Goal: Task Accomplishment & Management: Manage account settings

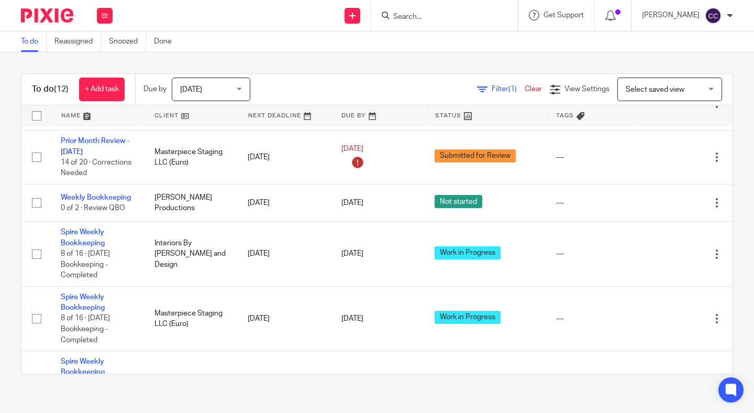
scroll to position [439, 0]
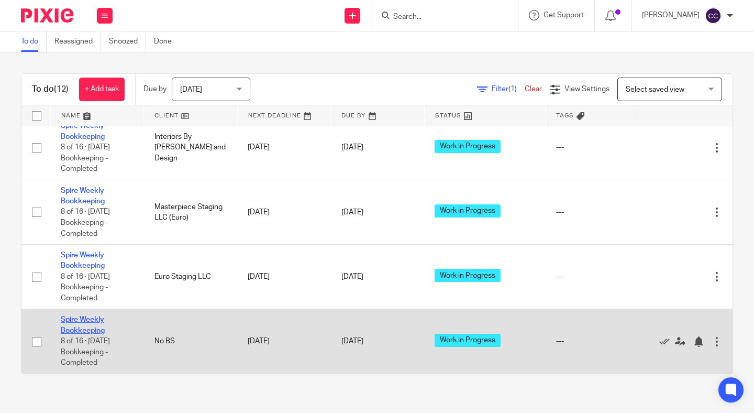
click at [77, 324] on link "Spire Weekly Bookkeeping" at bounding box center [83, 325] width 44 height 18
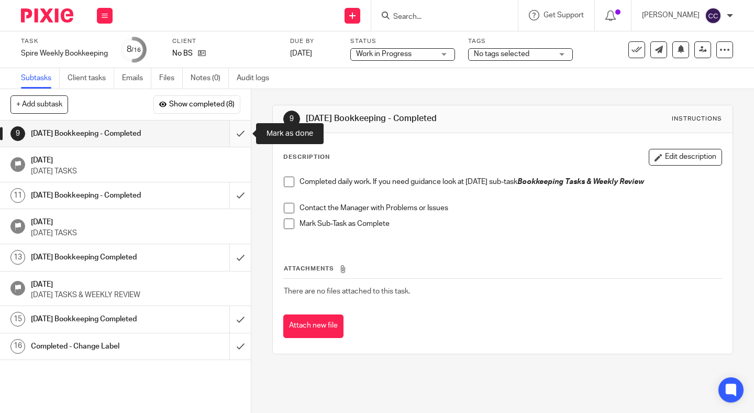
click at [238, 135] on input "submit" at bounding box center [125, 133] width 251 height 26
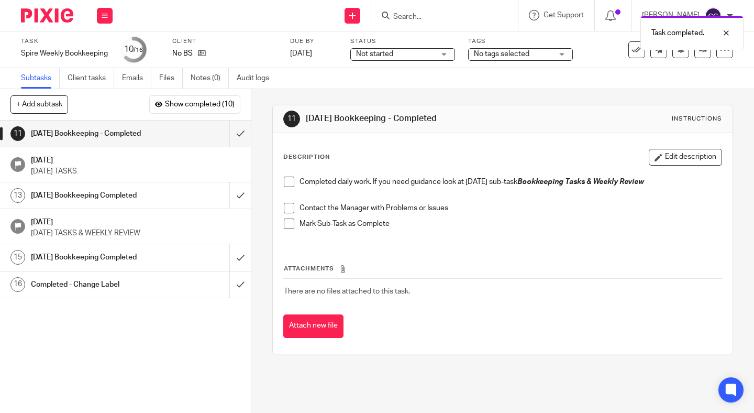
click at [387, 55] on span "Not started" at bounding box center [374, 53] width 37 height 7
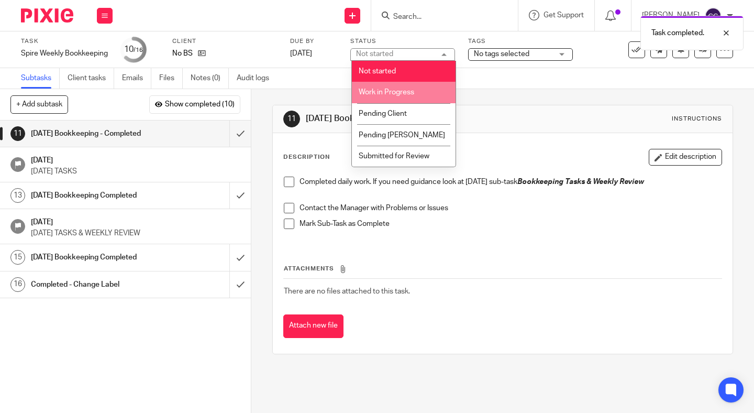
click at [383, 96] on span "Work in Progress" at bounding box center [386, 91] width 55 height 7
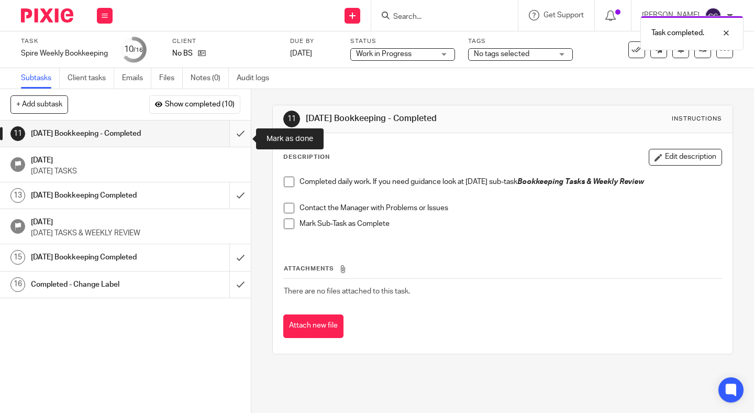
click at [234, 147] on input "submit" at bounding box center [125, 133] width 251 height 26
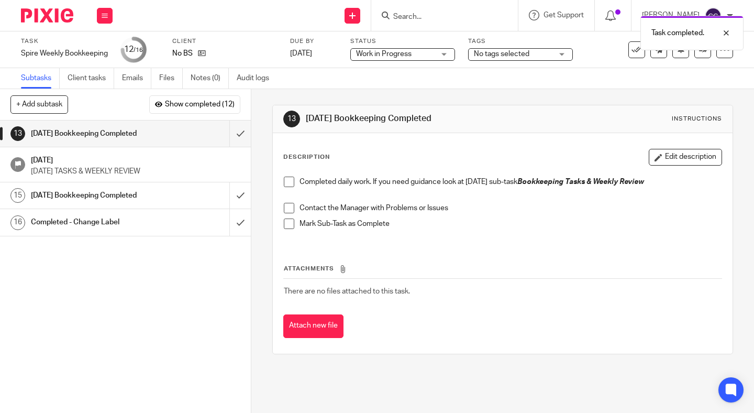
click at [290, 177] on span at bounding box center [289, 181] width 10 height 10
click at [290, 204] on span at bounding box center [289, 208] width 10 height 10
click at [290, 224] on span at bounding box center [289, 223] width 10 height 10
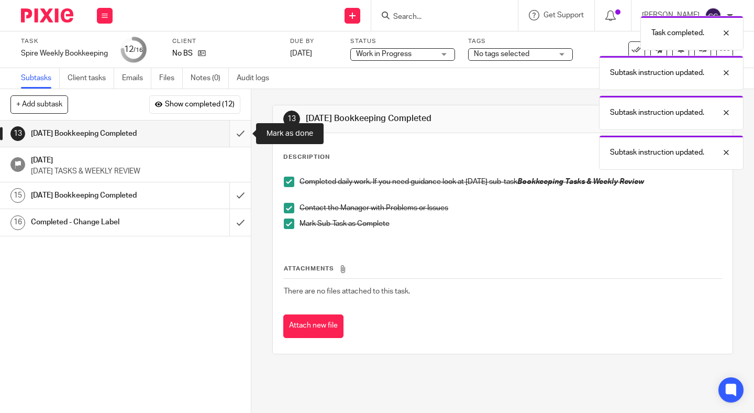
click at [238, 135] on input "submit" at bounding box center [125, 133] width 251 height 26
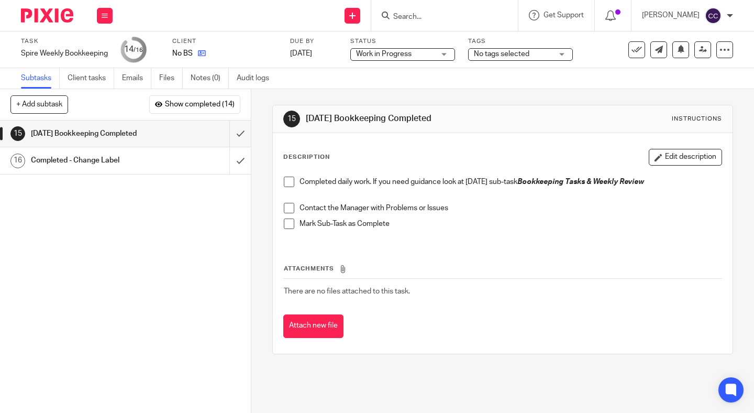
click at [203, 58] on link at bounding box center [199, 53] width 13 height 10
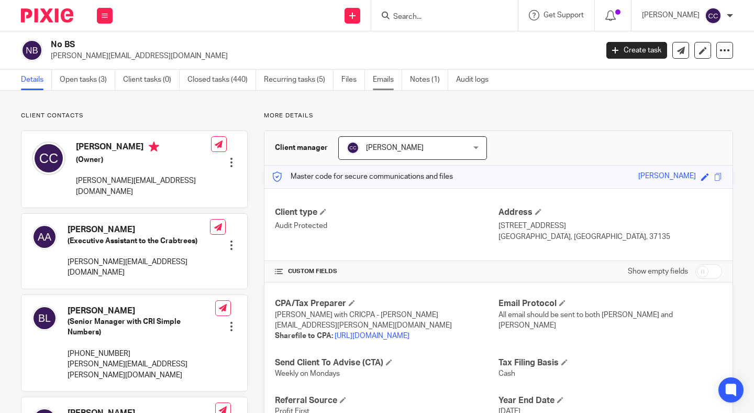
click at [381, 86] on link "Emails" at bounding box center [387, 80] width 29 height 20
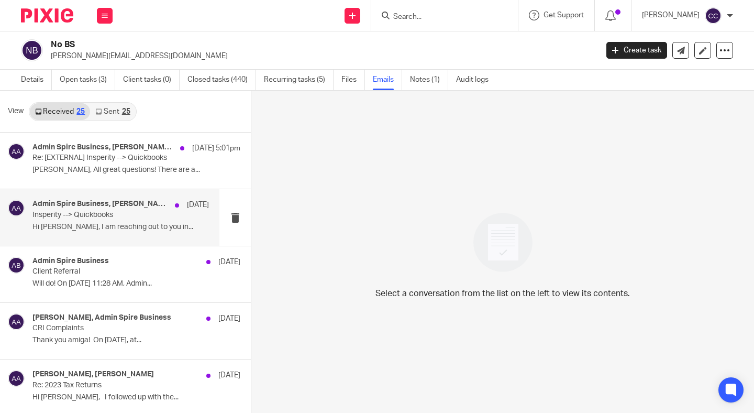
click at [137, 237] on div "Admin Spire Business, [PERSON_NAME], [PERSON_NAME][EMAIL_ADDRESS][DOMAIN_NAME],…" at bounding box center [109, 217] width 219 height 56
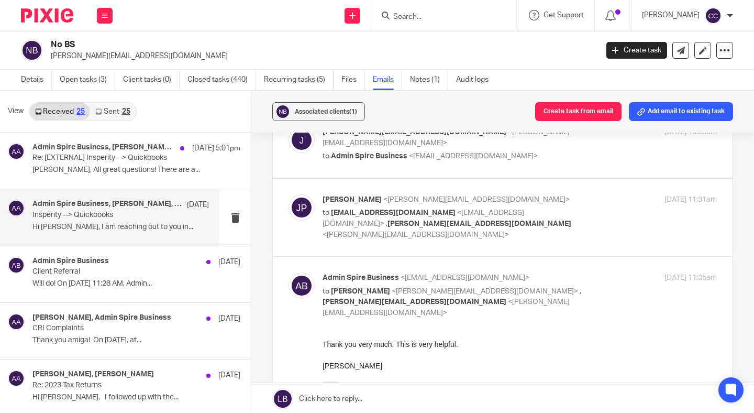
scroll to position [588, 0]
click at [533, 204] on label at bounding box center [503, 215] width 460 height 77
click at [288, 193] on input "checkbox" at bounding box center [288, 193] width 1 height 1
checkbox input "true"
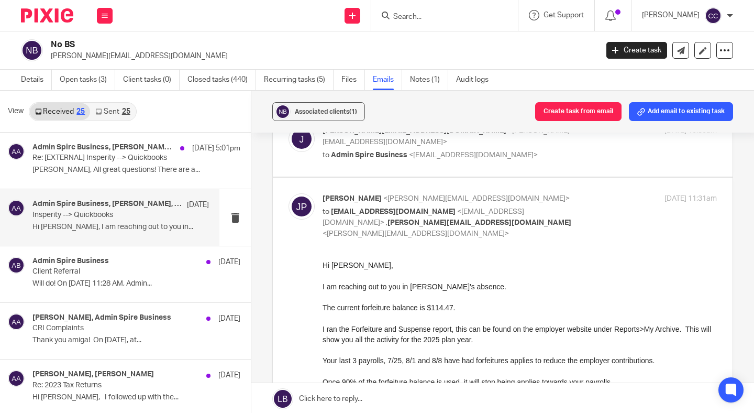
scroll to position [0, 0]
click at [104, 164] on div "Admin Spire Business, Jennifer Plesniak, Amanda Aksamit Aug 18 5:01pm Re: [EXTE…" at bounding box center [120, 160] width 176 height 35
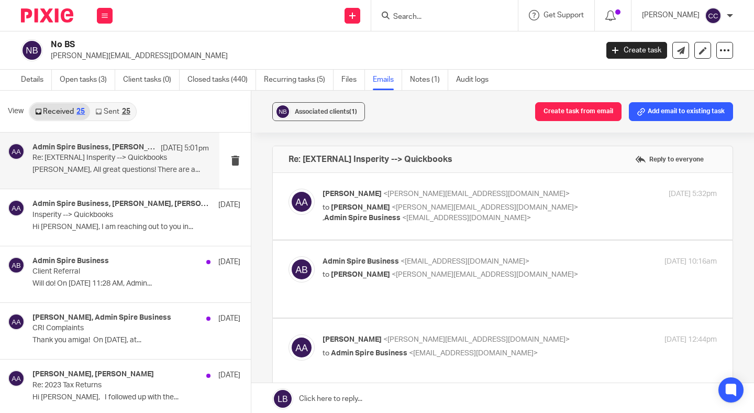
click at [519, 220] on p "to Jennifer Plesniak <j.plesniak@ascensus.com> , Admin Spire Business <admin@sp…" at bounding box center [454, 212] width 263 height 21
checkbox input "true"
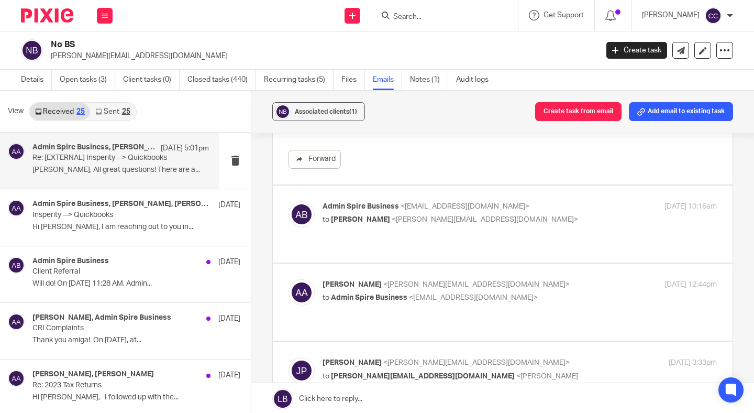
scroll to position [204, 0]
click at [519, 220] on p "to Amanda Aksamit <amanda@teamnobs.com>" at bounding box center [454, 219] width 263 height 11
checkbox input "true"
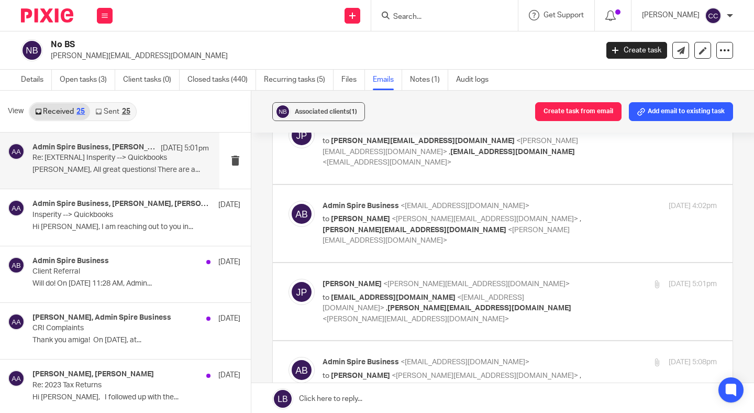
scroll to position [800, 0]
click at [523, 292] on p "to admin@spirebusiness.com <admin@spirebusiness.com> , amanda@teamnobs.com <ama…" at bounding box center [454, 308] width 263 height 32
checkbox input "true"
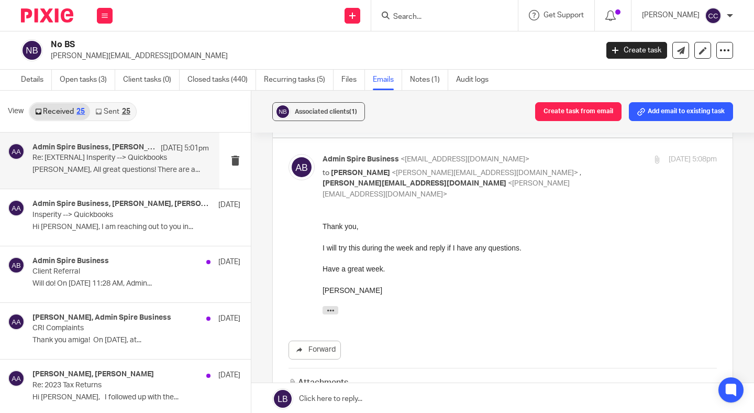
scroll to position [2390, 0]
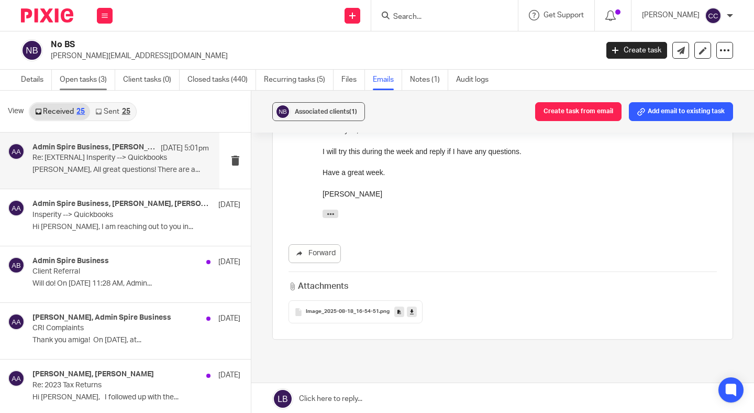
click at [80, 76] on link "Open tasks (3)" at bounding box center [87, 80] width 55 height 20
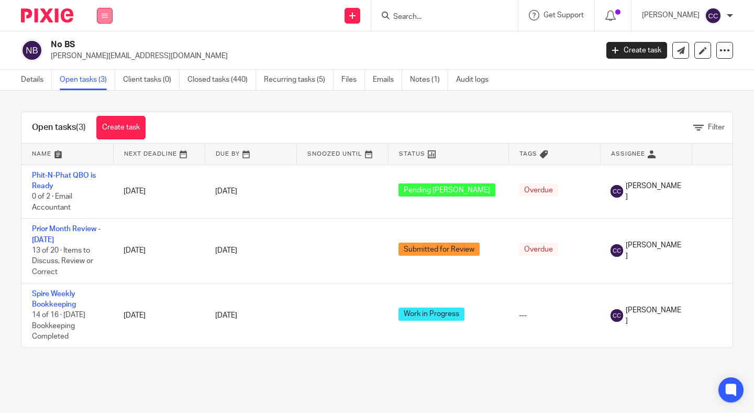
click at [107, 11] on button at bounding box center [105, 16] width 16 height 16
click at [100, 46] on link "Work" at bounding box center [99, 48] width 17 height 7
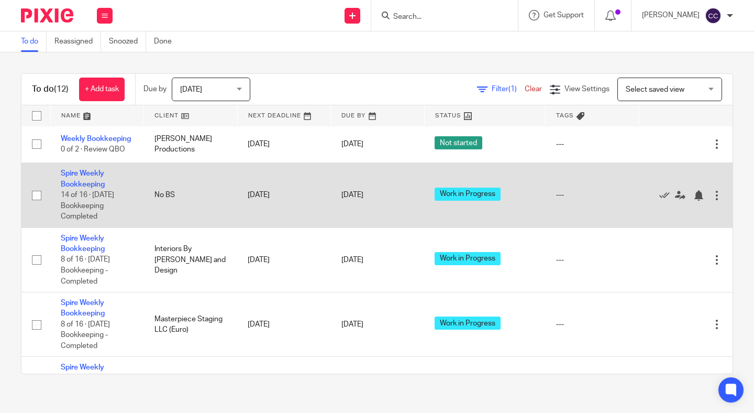
scroll to position [439, 0]
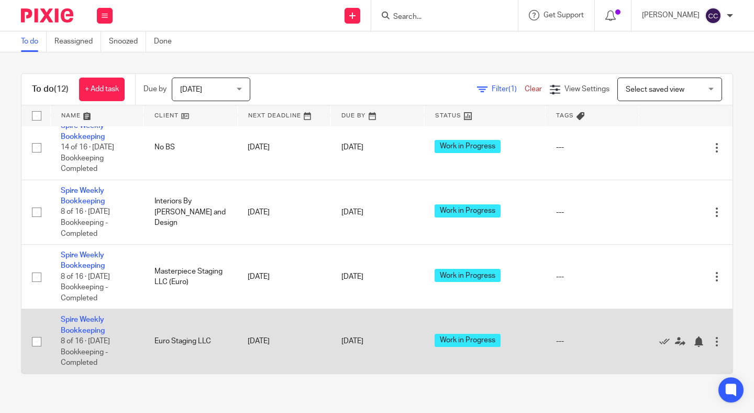
click at [77, 334] on td "Spire Weekly Bookkeeping 8 of 16 · [DATE] Bookkeeping - Completed" at bounding box center [97, 341] width 94 height 64
click at [77, 329] on link "Spire Weekly Bookkeeping" at bounding box center [83, 325] width 44 height 18
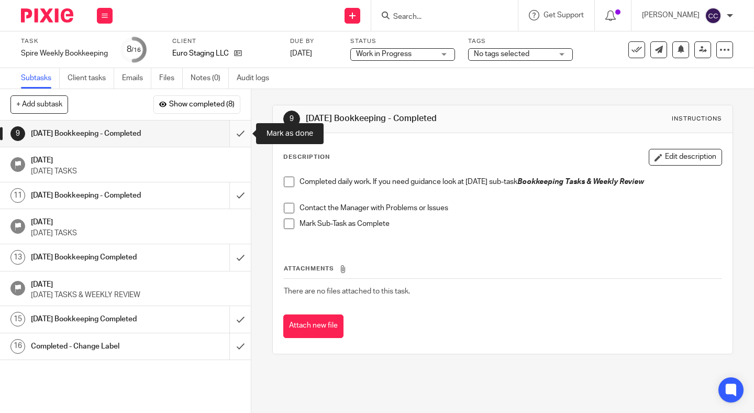
click at [241, 129] on input "submit" at bounding box center [125, 133] width 251 height 26
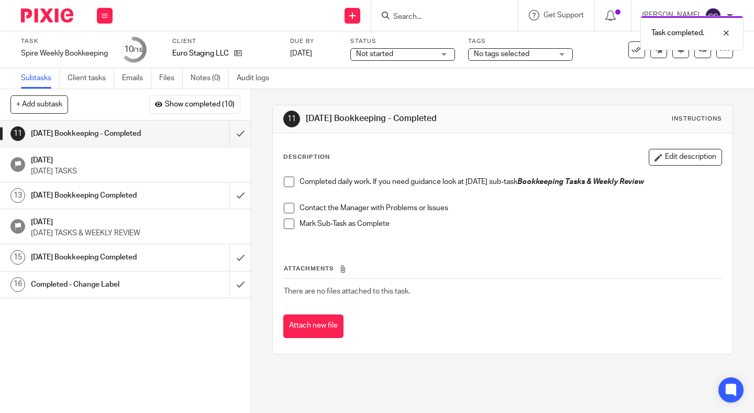
click at [390, 54] on span "Not started" at bounding box center [374, 53] width 37 height 7
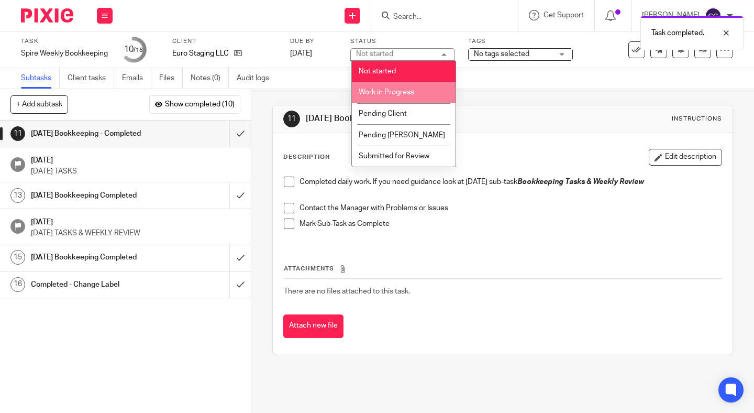
click at [391, 98] on li "Work in Progress" at bounding box center [404, 92] width 104 height 21
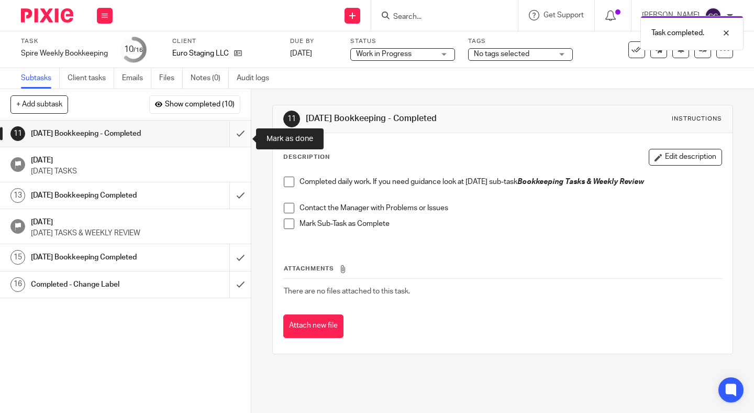
click at [238, 146] on input "submit" at bounding box center [125, 133] width 251 height 26
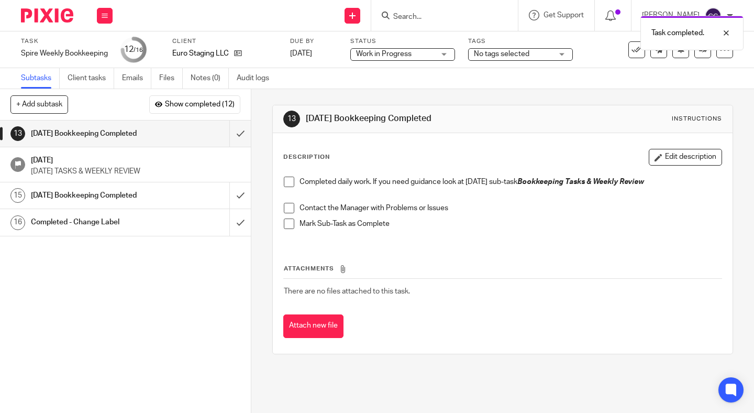
click at [291, 184] on span at bounding box center [289, 181] width 10 height 10
click at [291, 206] on span at bounding box center [289, 208] width 10 height 10
click at [291, 228] on span at bounding box center [289, 223] width 10 height 10
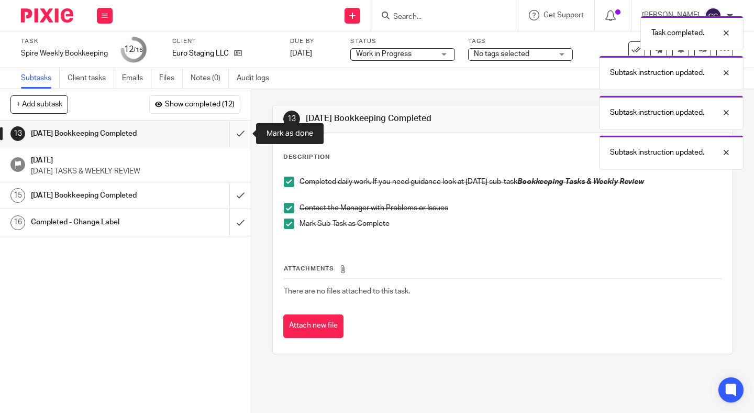
click at [237, 134] on input "submit" at bounding box center [125, 133] width 251 height 26
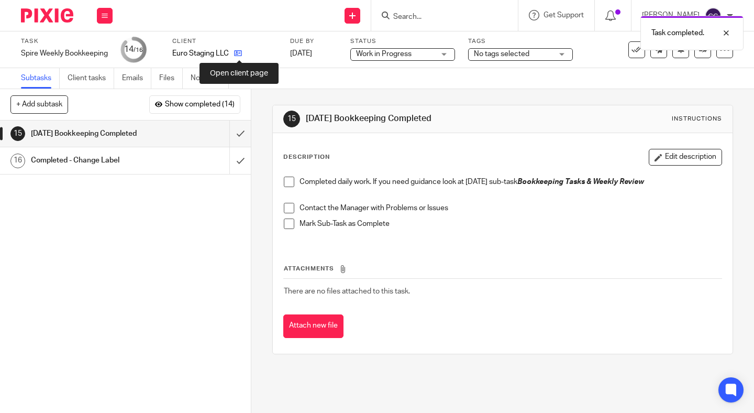
click at [239, 51] on icon at bounding box center [238, 53] width 8 height 8
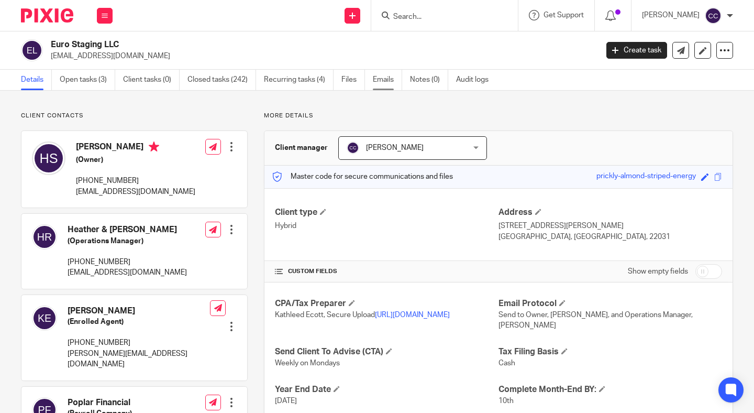
click at [380, 81] on link "Emails" at bounding box center [387, 80] width 29 height 20
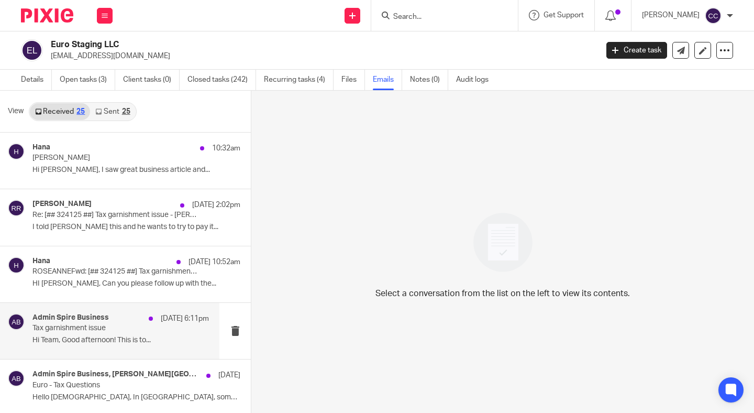
click at [74, 321] on h4 "Admin Spire Business" at bounding box center [70, 317] width 76 height 9
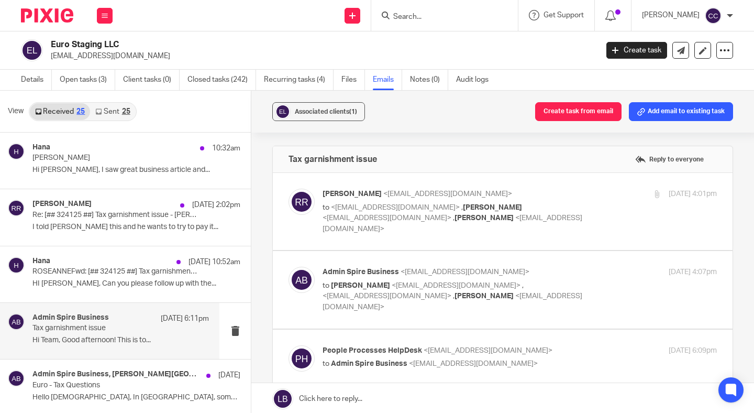
click at [512, 219] on p "to <service@peopleprocesses.com> , Hana Latyn <hana@eurostaging.com> , Linda Br…" at bounding box center [454, 218] width 263 height 32
checkbox input "true"
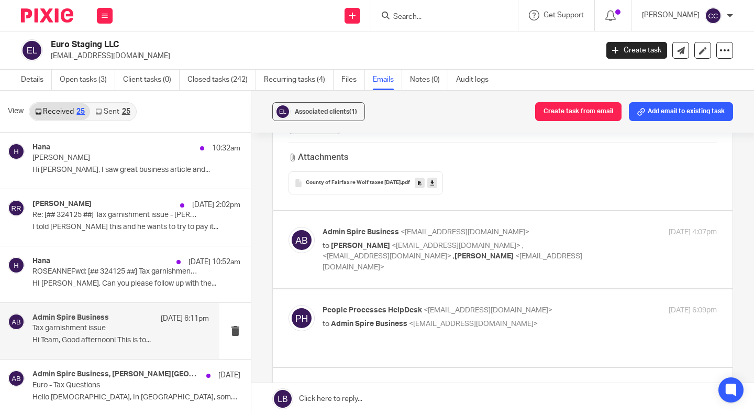
scroll to position [259, 0]
click at [512, 225] on p "Admin Spire Business <admin@spirebusiness.com>" at bounding box center [454, 230] width 263 height 11
checkbox input "true"
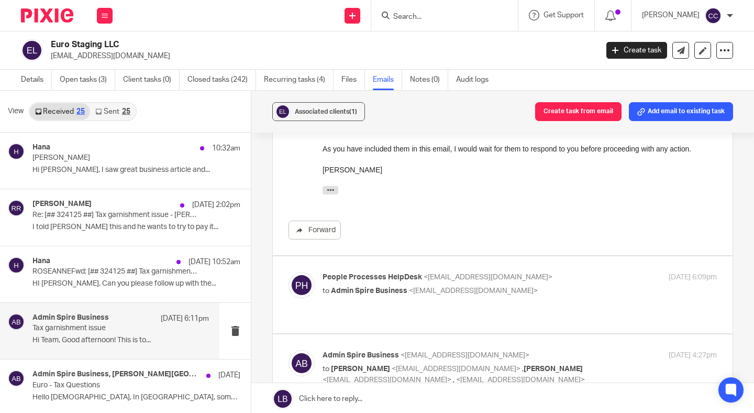
scroll to position [428, 0]
click at [543, 279] on div "People Processes HelpDesk <service@peopleprocesses.com> to Admin Spire Business…" at bounding box center [502, 295] width 428 height 46
click at [527, 285] on p "to Admin Spire Business <admin@spirebusiness.com>" at bounding box center [454, 290] width 263 height 11
checkbox input "true"
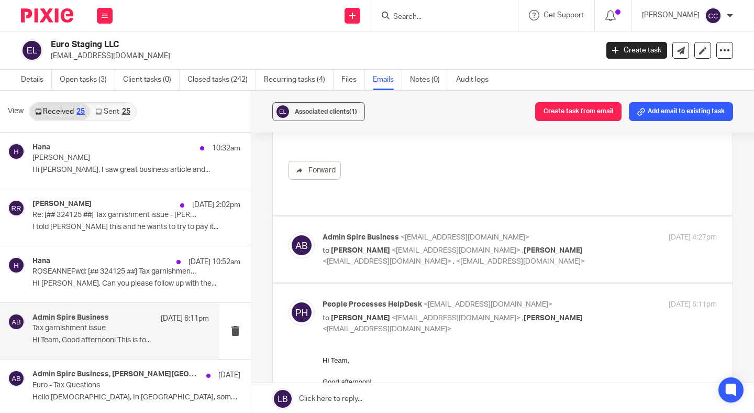
scroll to position [993, 0]
click at [584, 244] on p "to Roseanne Rubin <team@eurostaging.com> , Hana Slivka <hana@eurostaging.com> ,…" at bounding box center [454, 254] width 263 height 21
checkbox input "true"
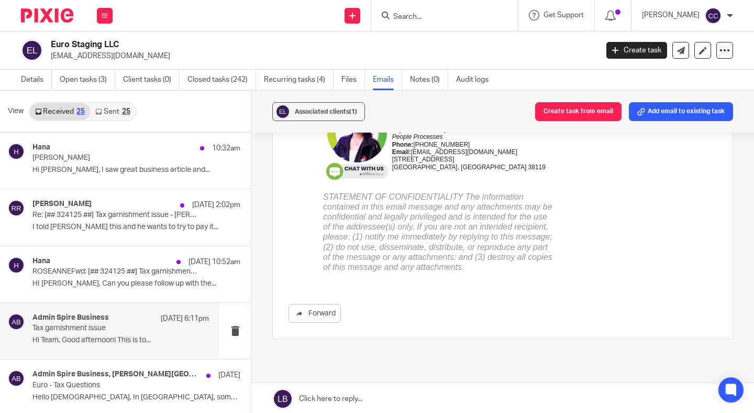
scroll to position [1650, 0]
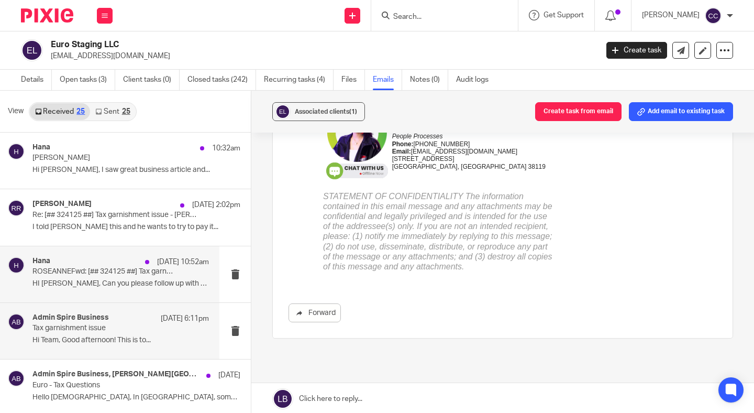
click at [76, 277] on div "Hana Aug 20 10:52am ROSEANNEFwd: [## 324125 ##] Tax garnishment issue HI Rosie,…" at bounding box center [120, 274] width 176 height 35
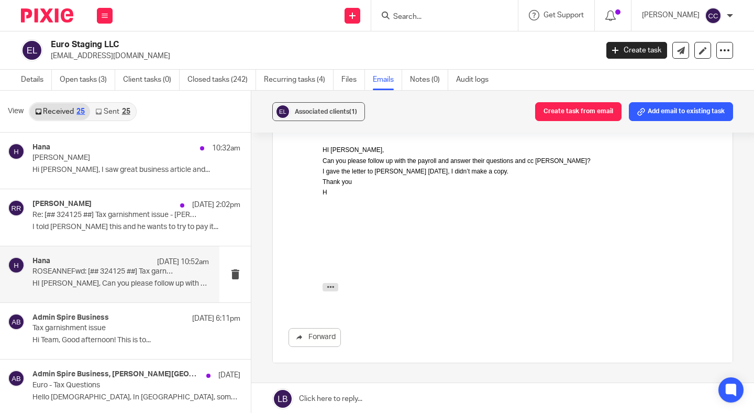
scroll to position [110, 0]
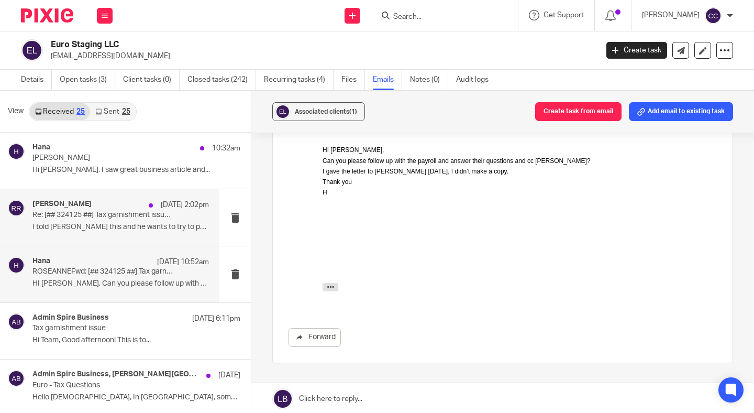
click at [127, 226] on p "I told Wolf this and he wants to try to pay it..." at bounding box center [120, 227] width 176 height 9
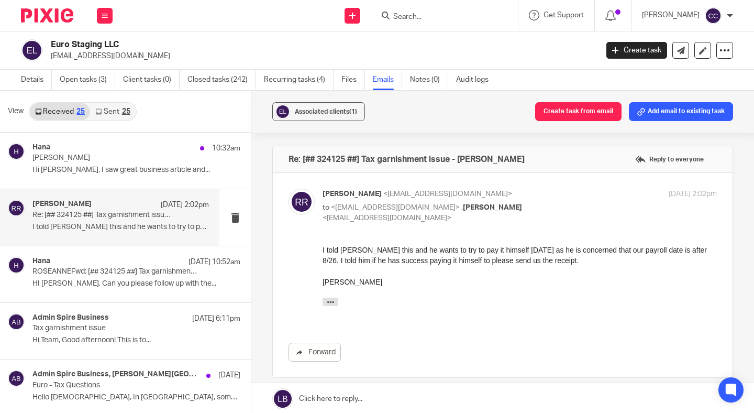
scroll to position [0, 0]
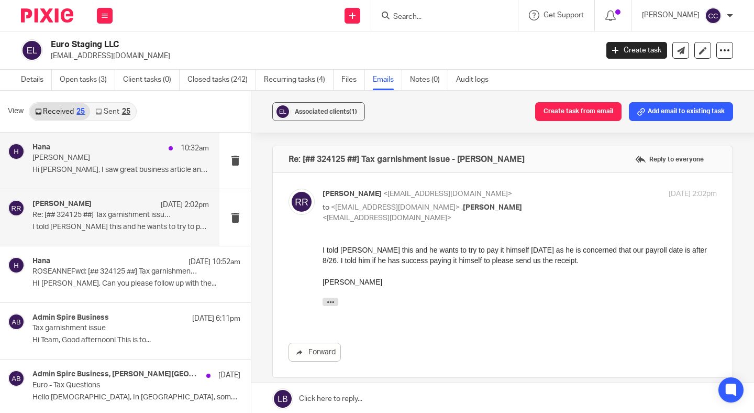
click at [141, 172] on p "Hi Linda, I saw great business article and..." at bounding box center [120, 169] width 176 height 9
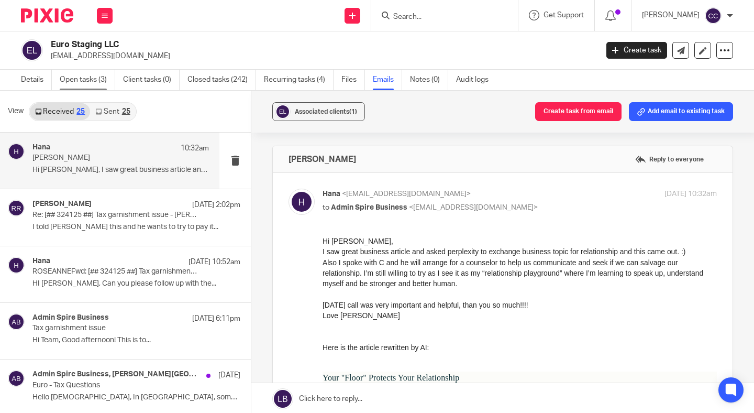
click at [96, 79] on link "Open tasks (3)" at bounding box center [87, 80] width 55 height 20
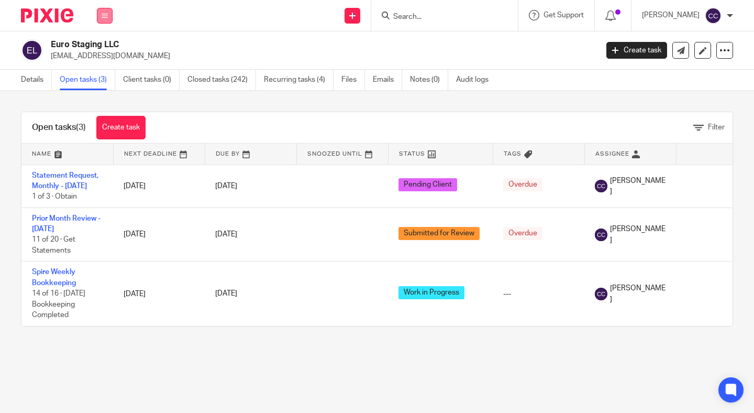
click at [107, 21] on button at bounding box center [105, 16] width 16 height 16
click at [99, 51] on link "Work" at bounding box center [99, 48] width 17 height 7
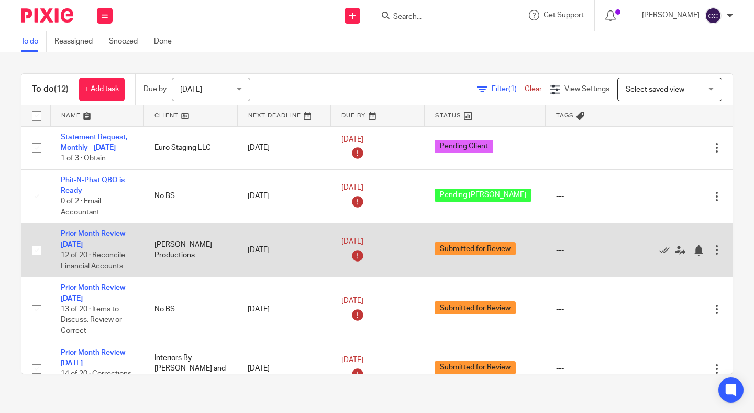
scroll to position [439, 0]
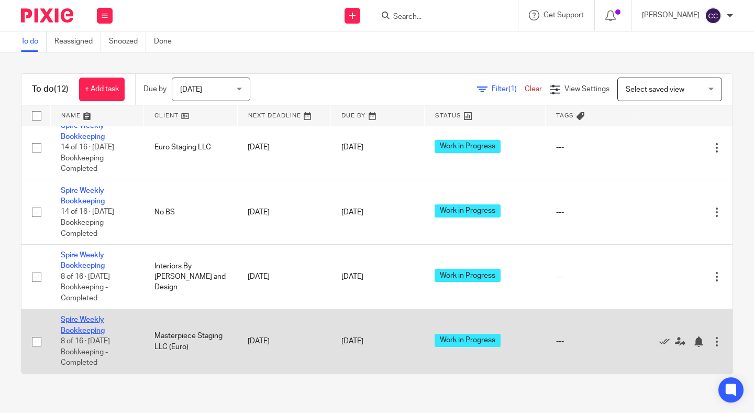
click at [74, 330] on link "Spire Weekly Bookkeeping" at bounding box center [83, 325] width 44 height 18
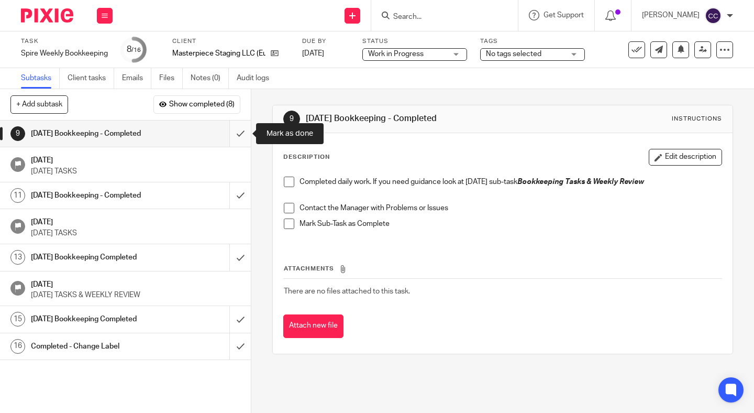
click at [234, 135] on input "submit" at bounding box center [125, 133] width 251 height 26
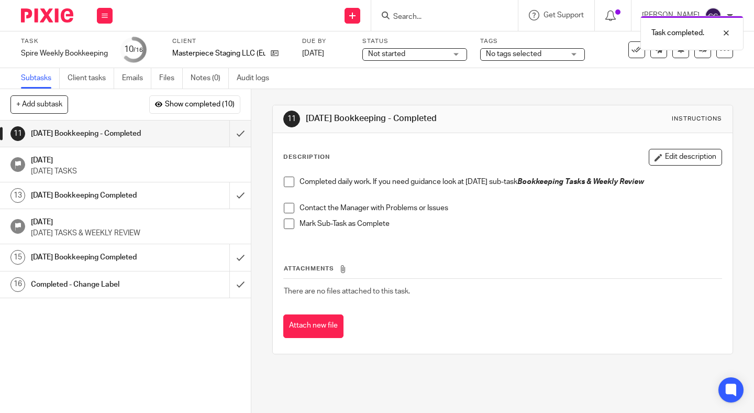
click at [429, 55] on span "Not started" at bounding box center [407, 54] width 79 height 11
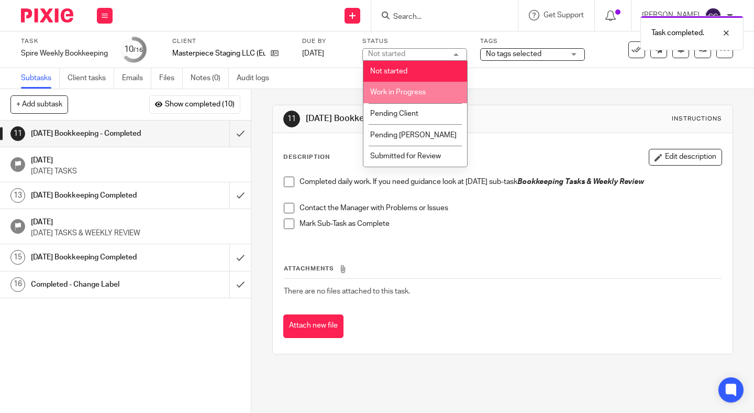
click at [429, 93] on li "Work in Progress" at bounding box center [415, 92] width 104 height 21
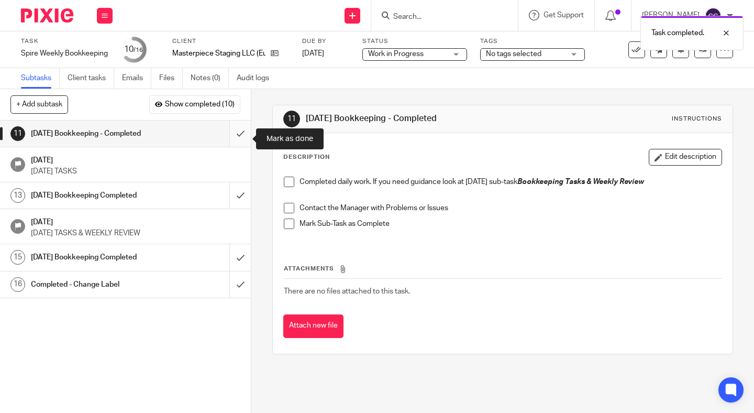
click at [241, 139] on input "submit" at bounding box center [125, 133] width 251 height 26
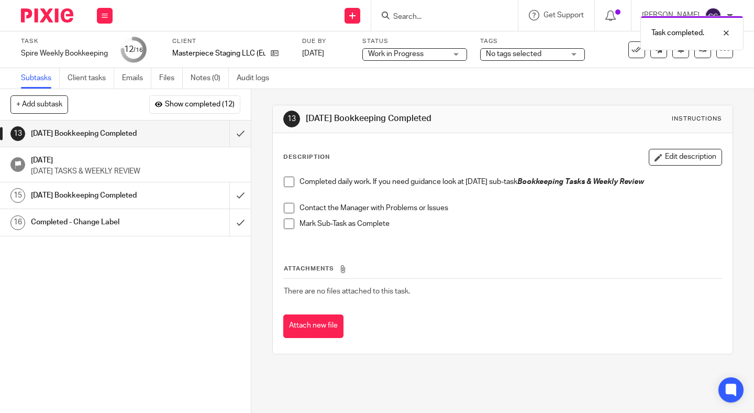
click at [288, 183] on span at bounding box center [289, 181] width 10 height 10
click at [288, 210] on span at bounding box center [289, 208] width 10 height 10
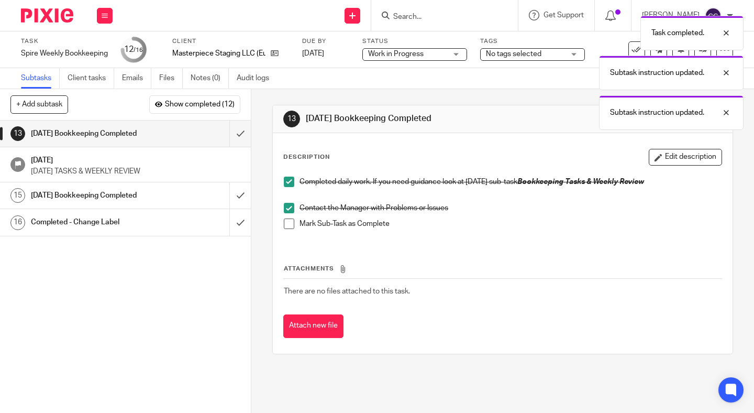
click at [288, 221] on span at bounding box center [289, 223] width 10 height 10
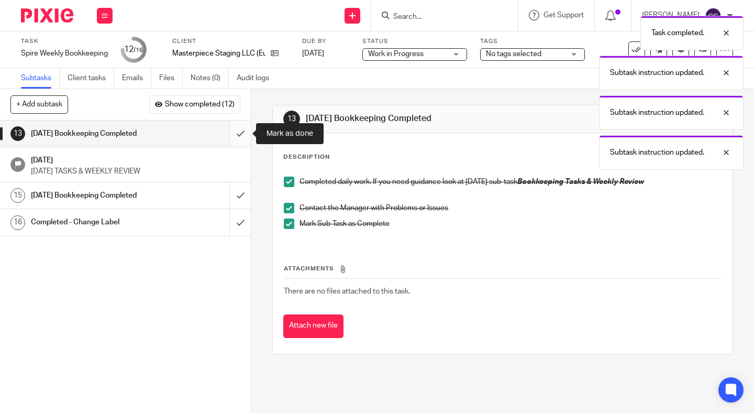
click at [239, 133] on input "submit" at bounding box center [125, 133] width 251 height 26
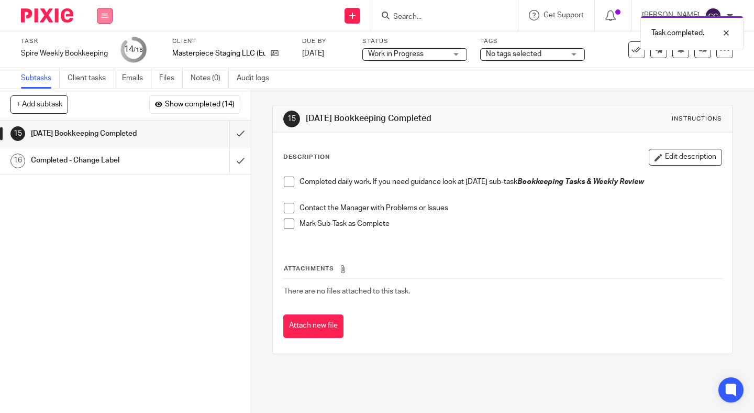
click at [102, 13] on icon at bounding box center [105, 16] width 6 height 6
click at [103, 46] on link "Work" at bounding box center [100, 48] width 18 height 7
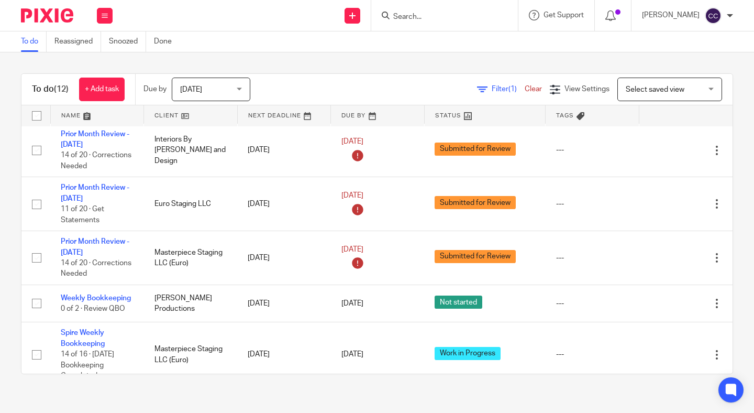
scroll to position [252, 0]
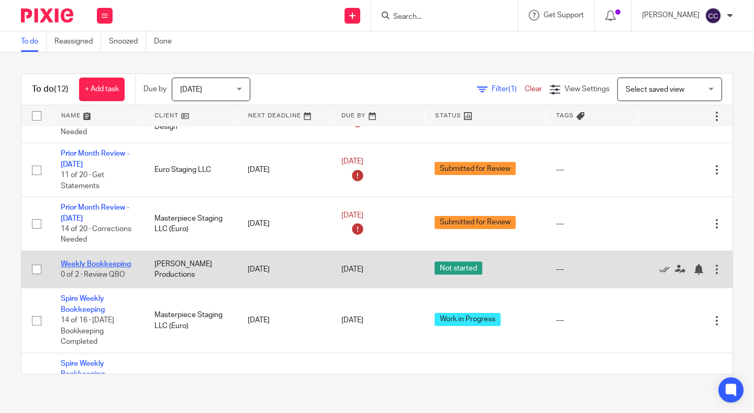
click at [83, 268] on link "Weekly Bookkeeping" at bounding box center [96, 263] width 70 height 7
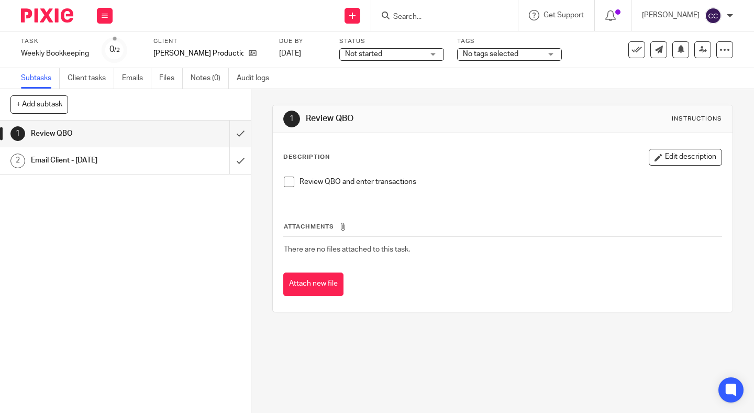
click at [362, 50] on span "Not started" at bounding box center [363, 53] width 37 height 7
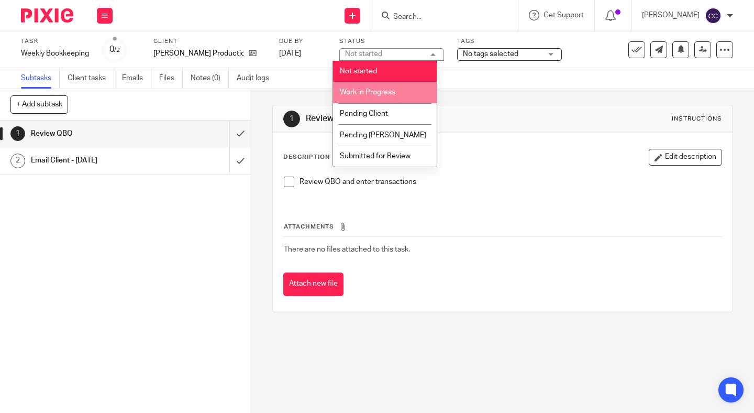
click at [362, 87] on li "Work in Progress" at bounding box center [385, 92] width 104 height 21
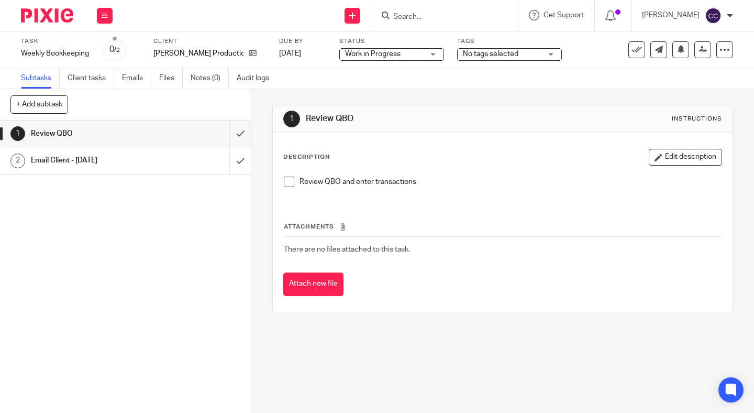
click at [284, 185] on span at bounding box center [289, 181] width 10 height 10
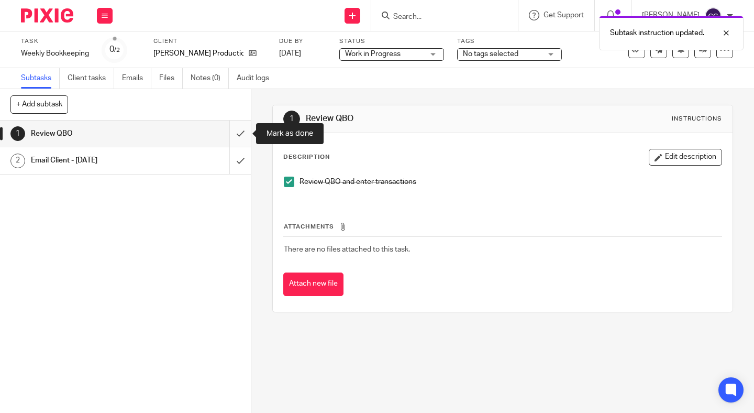
click at [236, 138] on input "submit" at bounding box center [125, 133] width 251 height 26
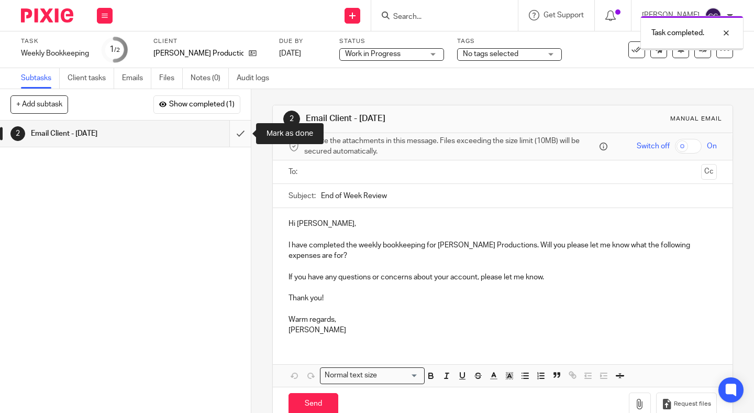
click at [238, 140] on input "submit" at bounding box center [125, 133] width 251 height 26
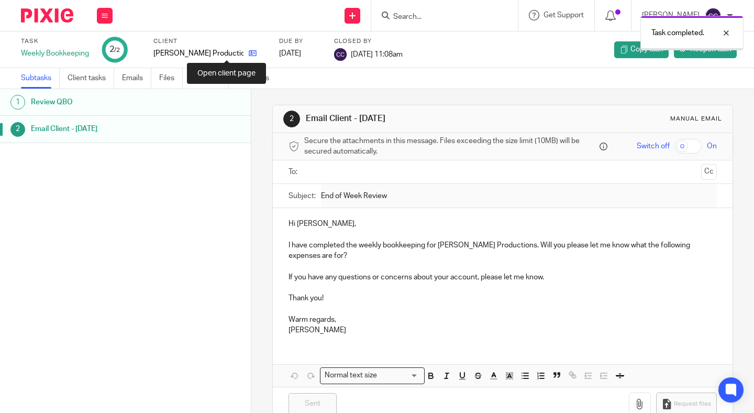
click at [249, 56] on icon at bounding box center [253, 53] width 8 height 8
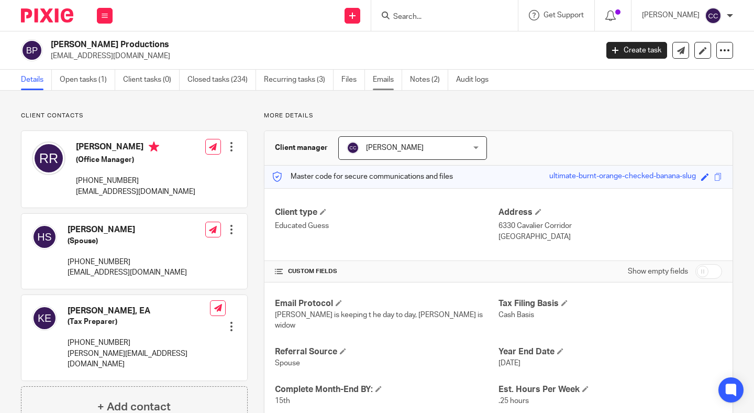
click at [379, 82] on link "Emails" at bounding box center [387, 80] width 29 height 20
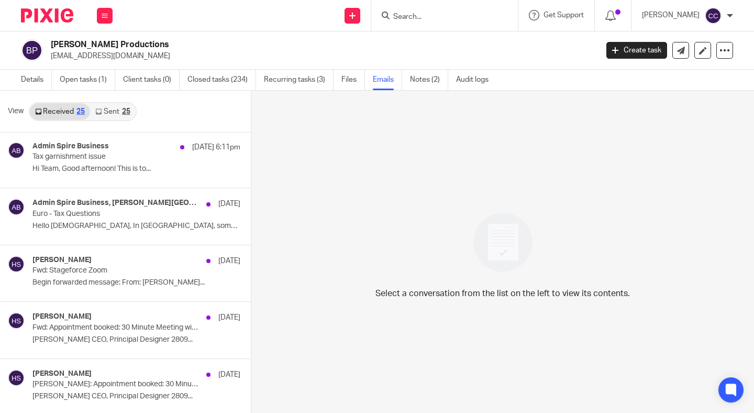
scroll to position [173, 0]
click at [107, 115] on link "Sent 25" at bounding box center [112, 111] width 45 height 17
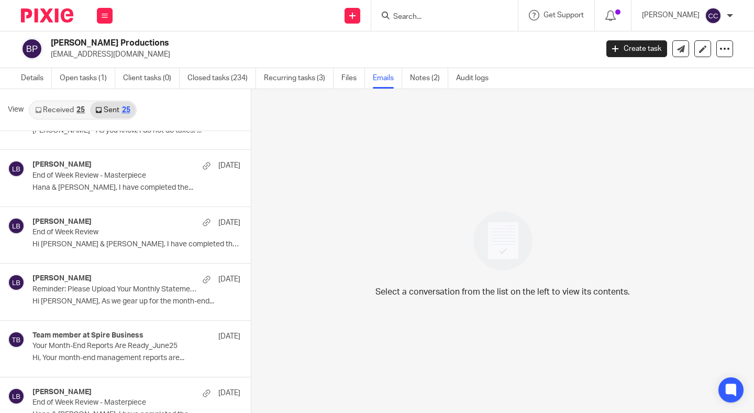
scroll to position [218, 0]
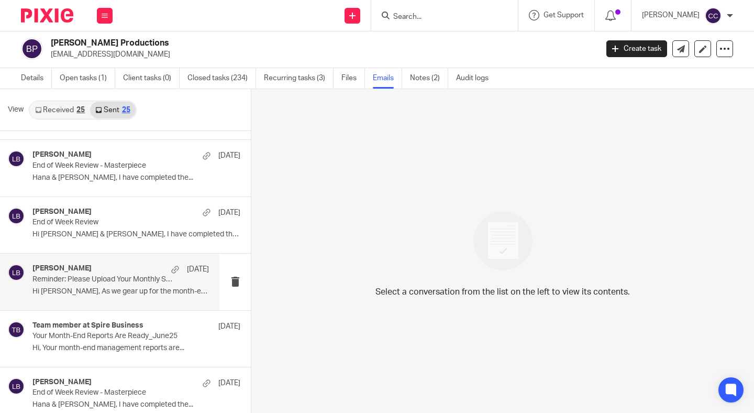
click at [106, 271] on div "Linda Brown Aug 1" at bounding box center [120, 269] width 176 height 10
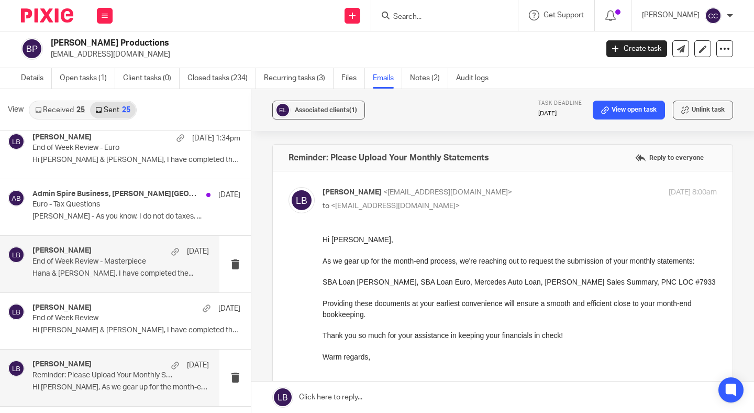
scroll to position [0, 0]
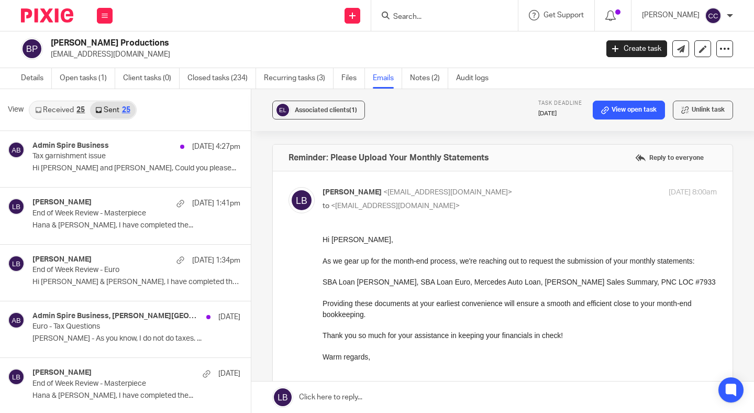
click at [47, 105] on link "Received 25" at bounding box center [60, 110] width 60 height 17
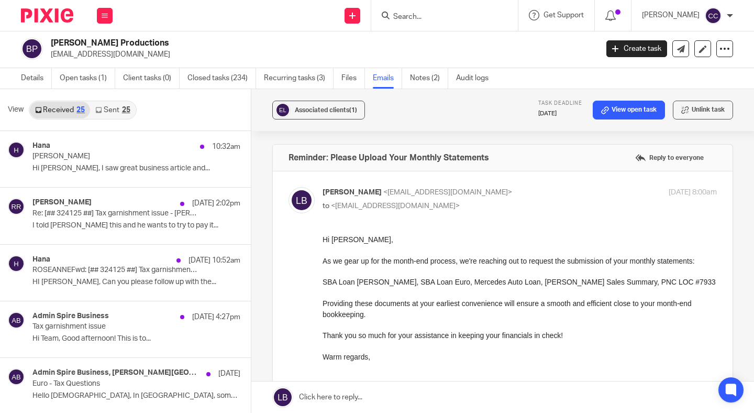
click at [442, 24] on div at bounding box center [444, 15] width 147 height 31
click at [428, 19] on input "Search" at bounding box center [439, 17] width 94 height 9
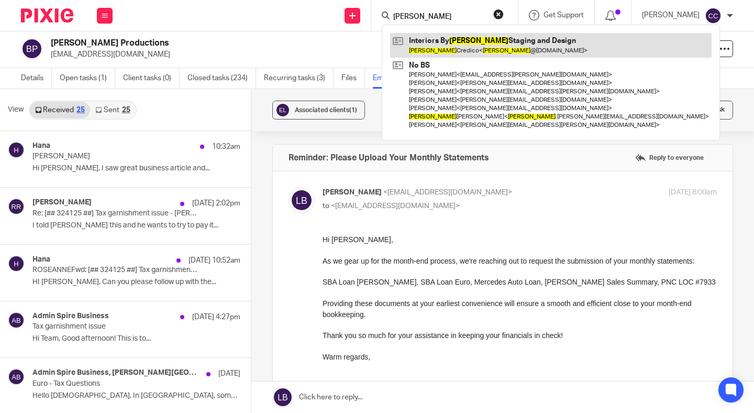
type input "laura"
click at [446, 45] on link at bounding box center [550, 45] width 321 height 24
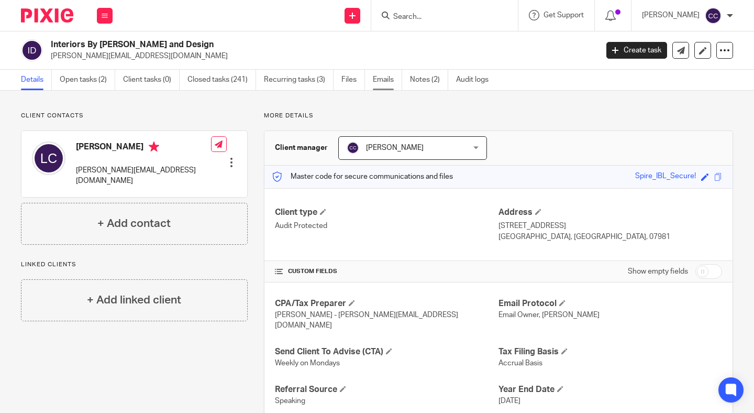
click at [385, 80] on link "Emails" at bounding box center [387, 80] width 29 height 20
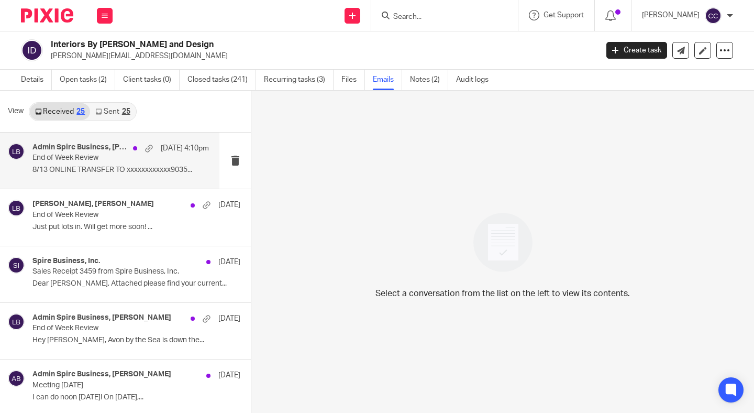
click at [103, 176] on div "Admin Spire Business, [PERSON_NAME], [PERSON_NAME] [DATE] 4:10pm End of Week Re…" at bounding box center [120, 160] width 176 height 35
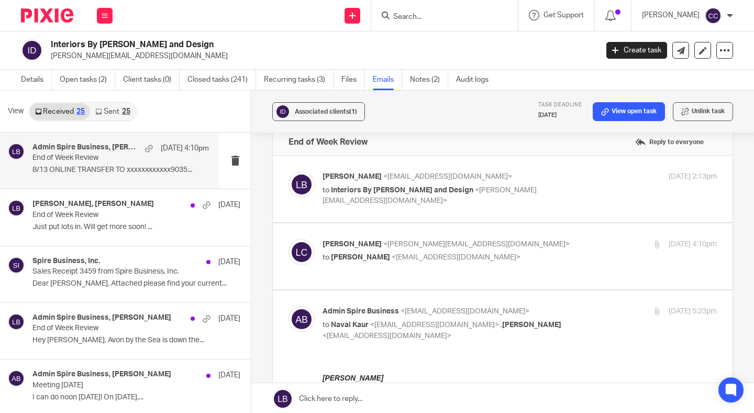
scroll to position [17, 0]
click at [525, 264] on div "[PERSON_NAME] <[PERSON_NAME][EMAIL_ADDRESS][DOMAIN_NAME]> to [PERSON_NAME] <[EM…" at bounding box center [520, 252] width 394 height 26
checkbox input "true"
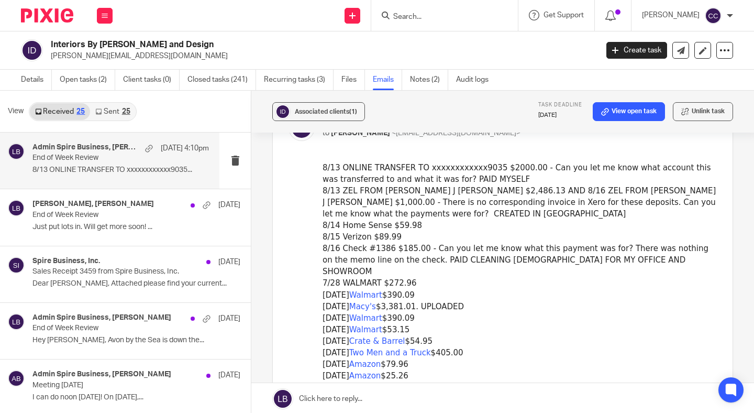
scroll to position [140, 0]
drag, startPoint x: 432, startPoint y: 262, endPoint x: 735, endPoint y: 262, distance: 302.1
click html "8/13 ONLINE TRANSFER TO xxxxxxxxxxxx9035 $2000.00 - Can you let me know what ac…"
copy span "CLEANING LADY FOR MY OFFICE AND SHOWROOM"
